Goal: Find specific page/section: Find specific page/section

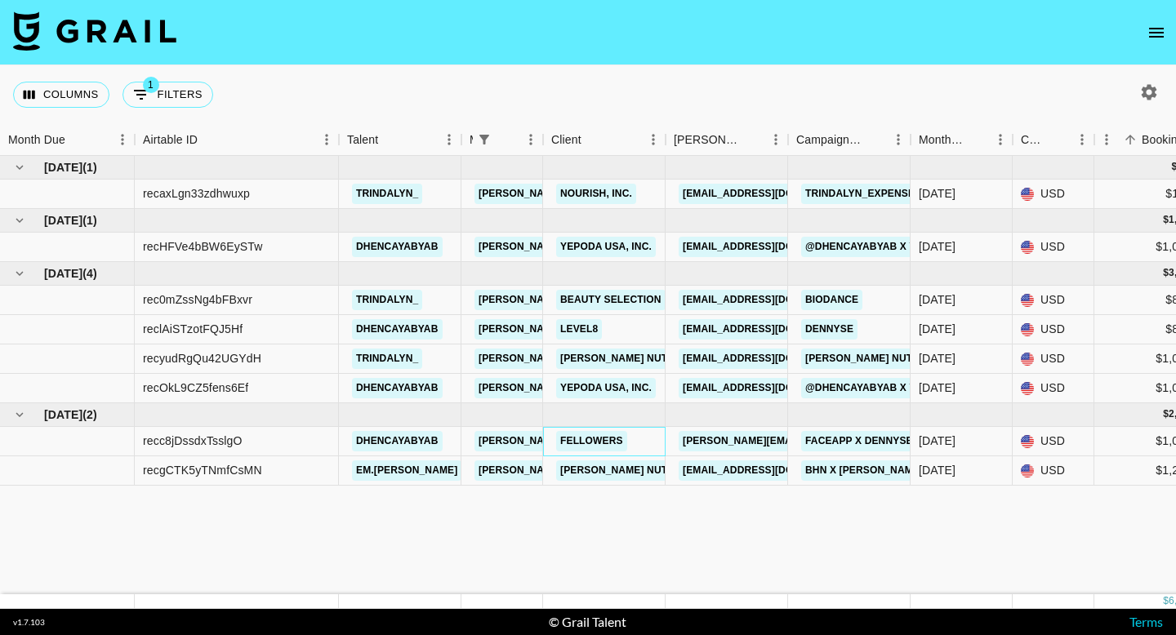
click at [638, 439] on div "Fellowers" at bounding box center [604, 441] width 123 height 29
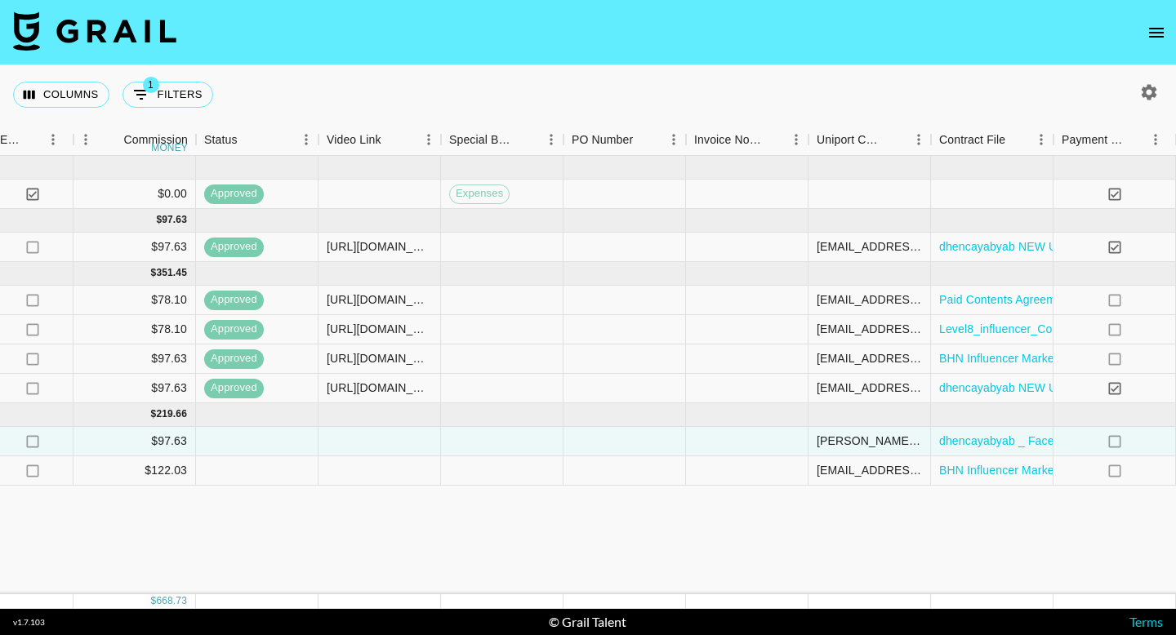
scroll to position [0, 1348]
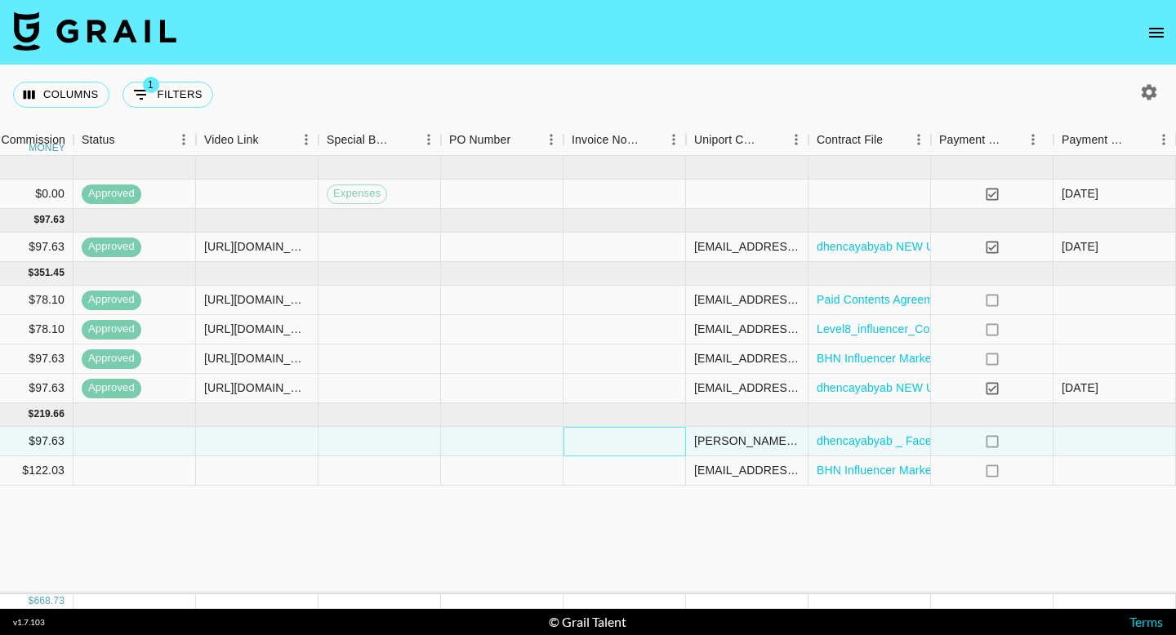
click at [596, 437] on div at bounding box center [625, 441] width 123 height 29
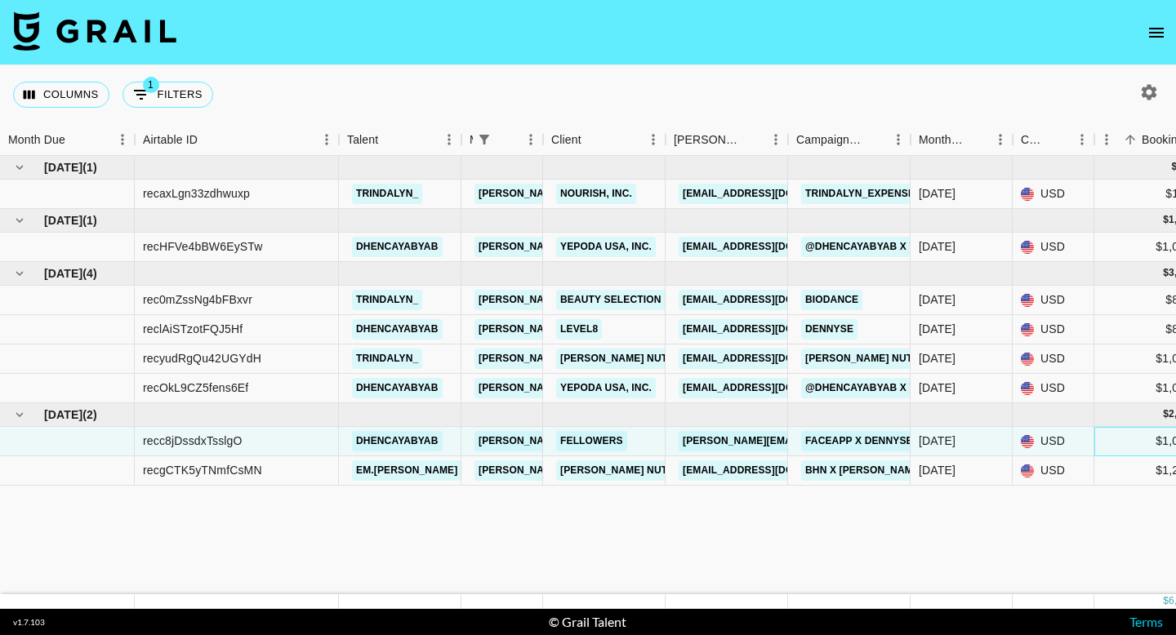
scroll to position [0, 41]
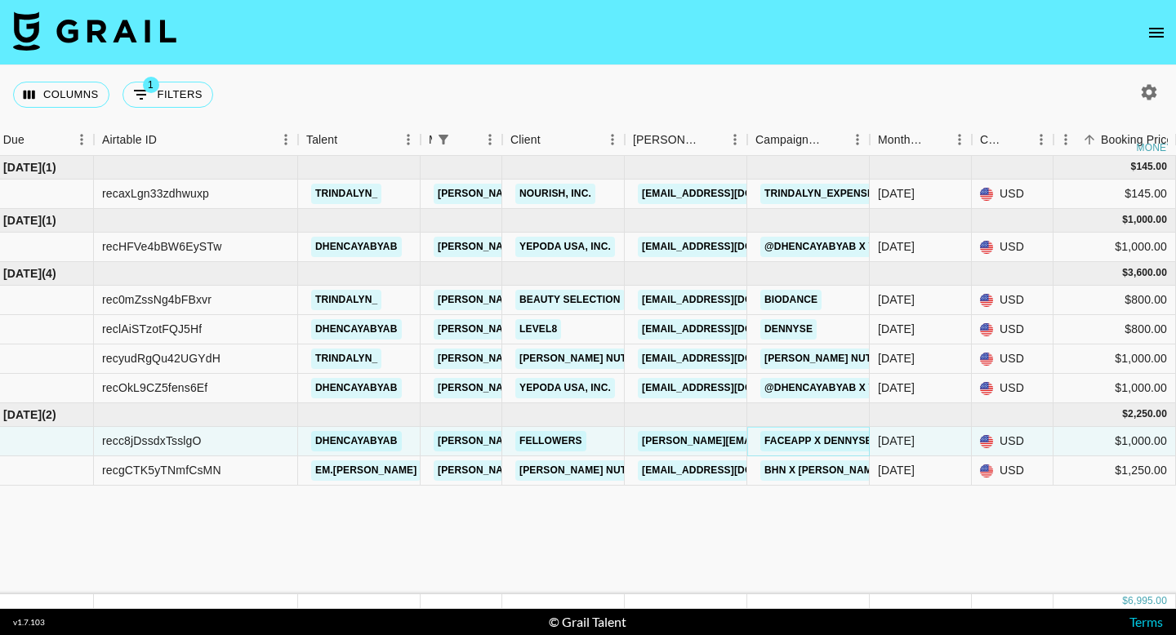
click at [809, 439] on link "FACEAPP x Dennyse" at bounding box center [818, 441] width 116 height 20
click at [783, 439] on link "FACEAPP x Dennyse" at bounding box center [818, 441] width 116 height 20
click at [945, 442] on div "Sep '25" at bounding box center [921, 441] width 102 height 29
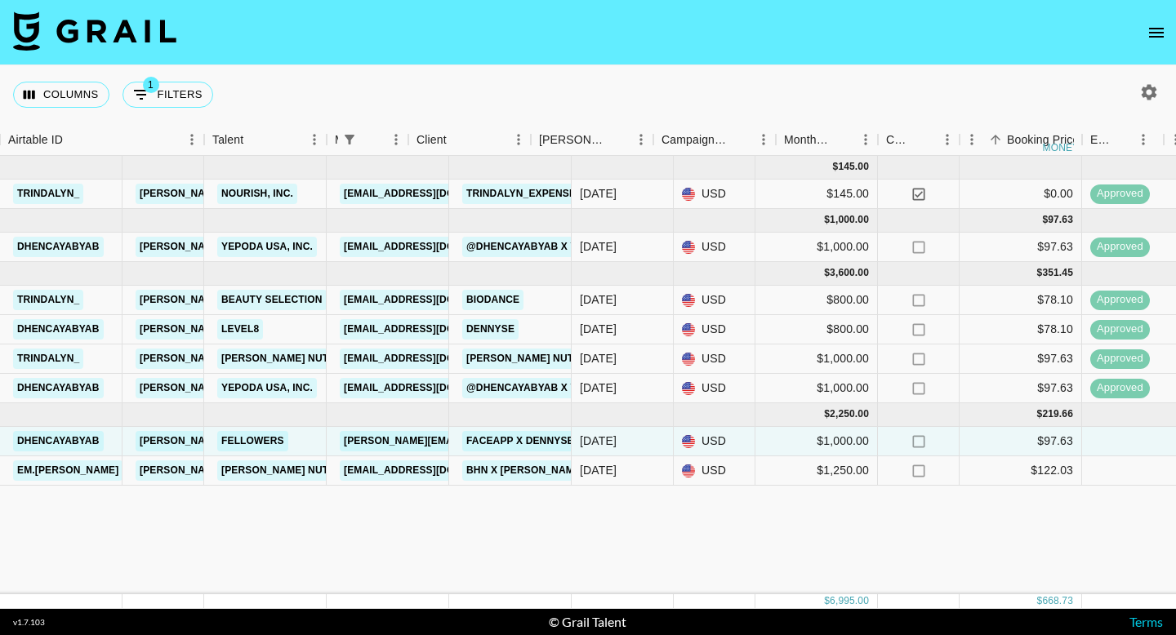
scroll to position [0, 0]
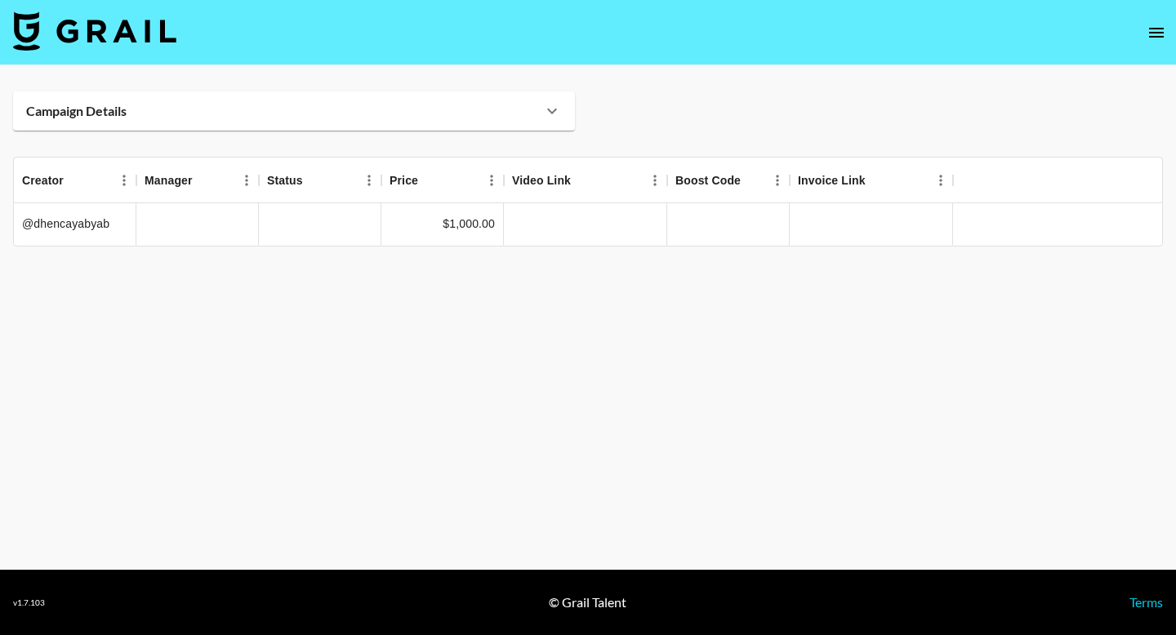
click at [450, 115] on div "Campaign Details" at bounding box center [284, 111] width 516 height 16
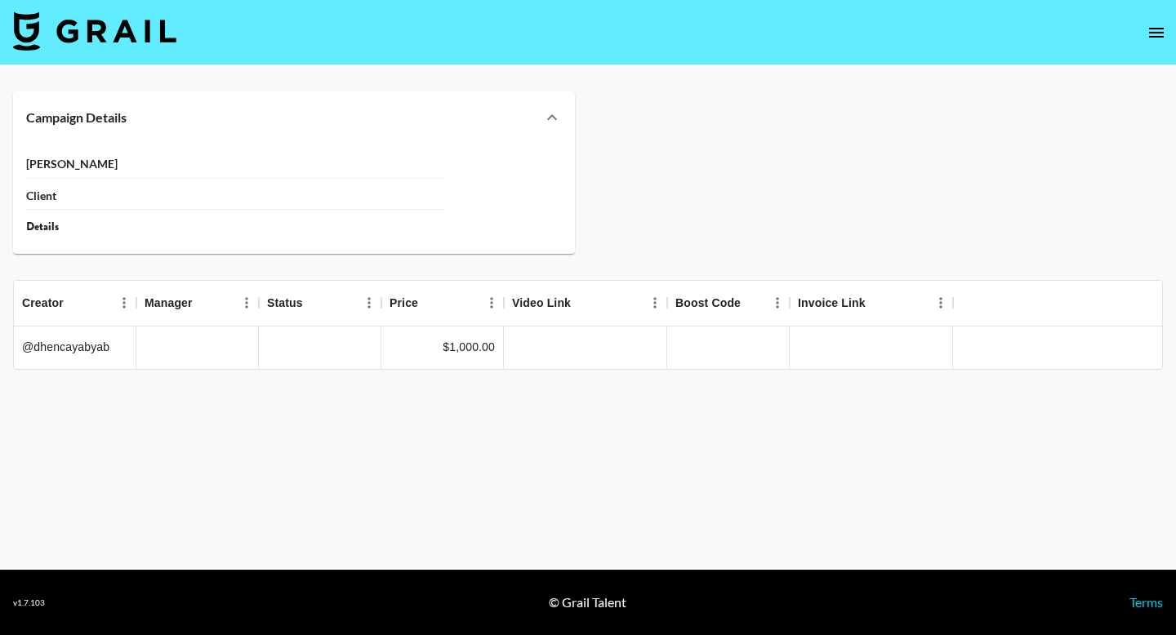
click at [556, 113] on icon at bounding box center [552, 118] width 20 height 20
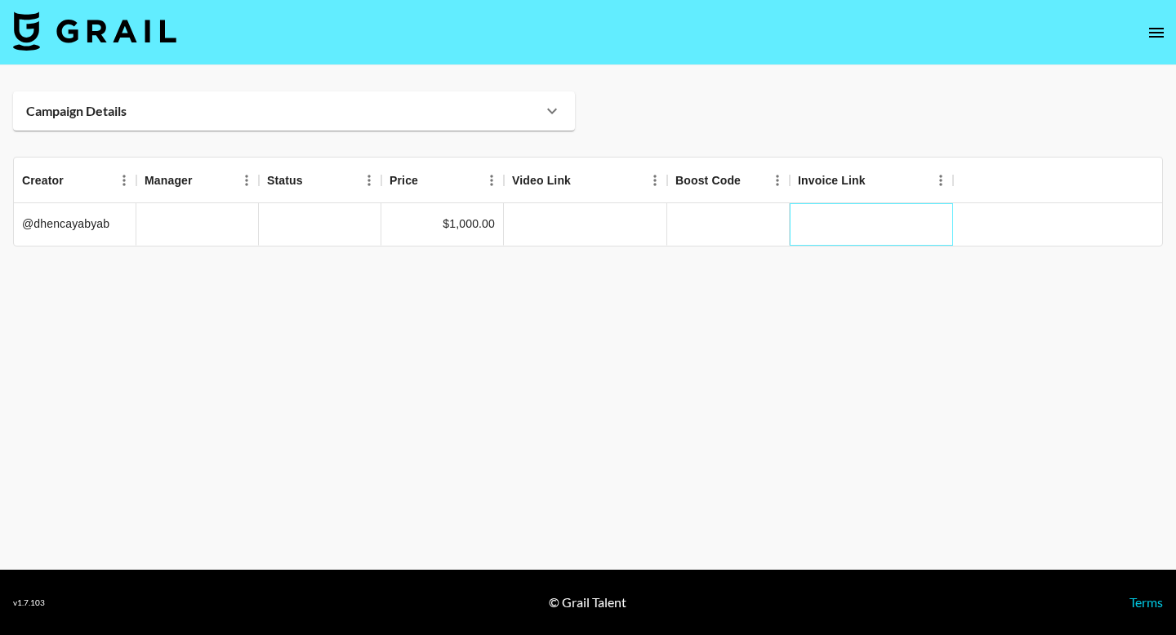
click at [812, 231] on div at bounding box center [871, 224] width 163 height 42
